Goal: Transaction & Acquisition: Purchase product/service

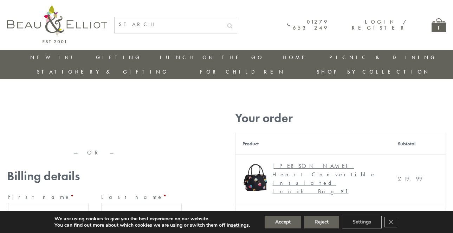
type input "maria33@yahoo.com"
type input "Maria"
type input "Williams"
type input "23, Scottsdale, Happytown"
type input "London"
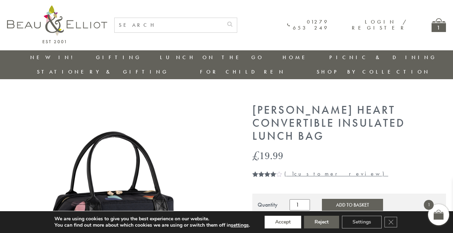
click at [283, 222] on button "Accept" at bounding box center [283, 221] width 37 height 13
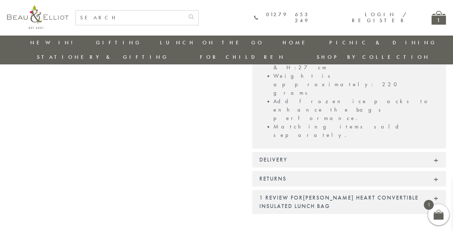
scroll to position [624, 0]
